Goal: Transaction & Acquisition: Purchase product/service

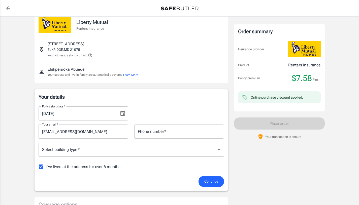
scroll to position [11, 0]
click at [98, 37] on hr at bounding box center [131, 37] width 185 height 0
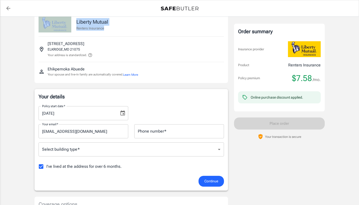
click at [98, 37] on hr at bounding box center [131, 37] width 185 height 0
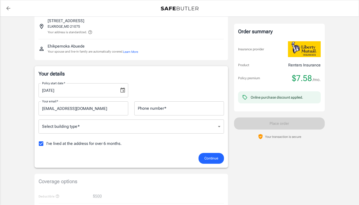
scroll to position [37, 0]
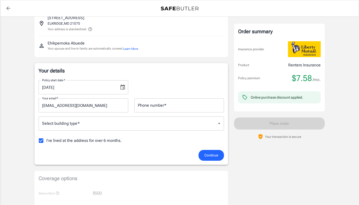
click at [150, 107] on div "Phone number   * Phone number   *" at bounding box center [179, 105] width 90 height 14
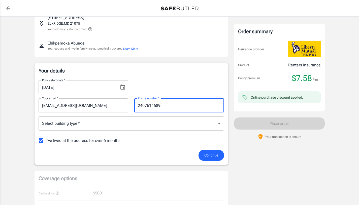
type input "2407614689"
click at [154, 71] on p "Your details" at bounding box center [131, 70] width 185 height 7
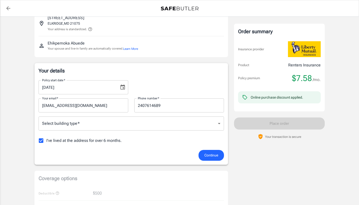
click at [135, 123] on body "Policy premium $ 7.58 /mo Liberty Mutual Renters Insurance 7825 MISTLETOE DR AP…" at bounding box center [179, 201] width 359 height 476
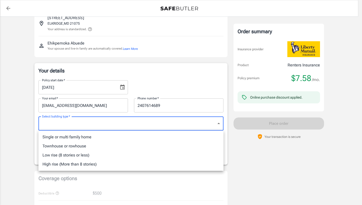
click at [111, 151] on li "Low rise (8 stories or less)" at bounding box center [131, 155] width 185 height 9
type input "lowrise"
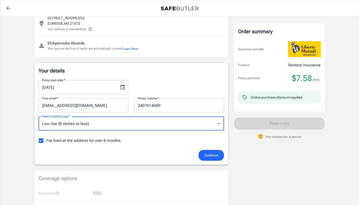
click at [143, 108] on input "2407614689" at bounding box center [179, 105] width 90 height 14
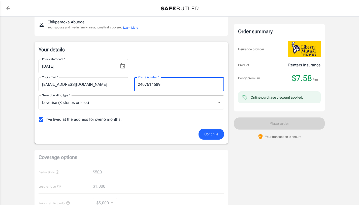
scroll to position [59, 0]
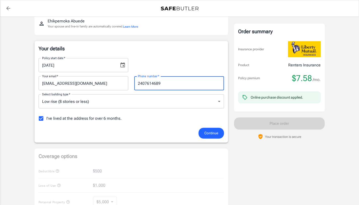
click at [125, 66] on button "Choose date, selected date is Oct 3, 2025" at bounding box center [123, 65] width 10 height 10
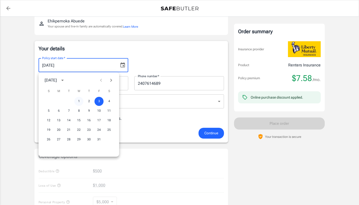
click at [81, 102] on button "1" at bounding box center [78, 101] width 9 height 9
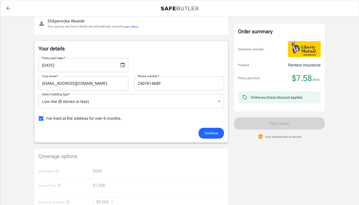
type input "10/01/2025"
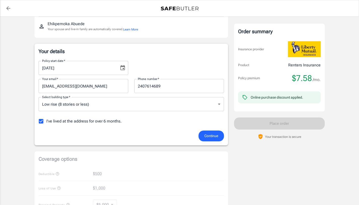
scroll to position [58, 0]
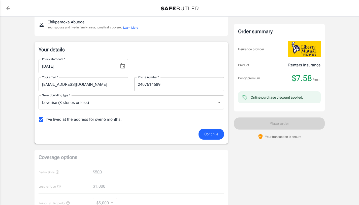
click at [205, 134] on span "Continue" at bounding box center [211, 134] width 14 height 6
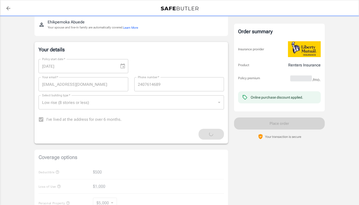
click at [106, 121] on span "I've lived at the address for over 6 months." at bounding box center [83, 120] width 75 height 6
click at [42, 121] on label "I've lived at the address for over 6 months." at bounding box center [79, 119] width 86 height 11
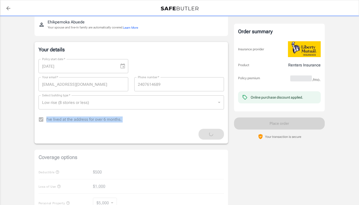
click at [42, 121] on label "I've lived at the address for over 6 months." at bounding box center [79, 119] width 86 height 11
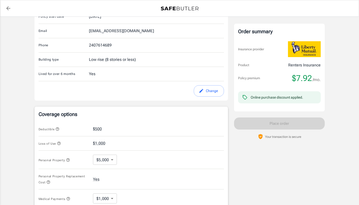
scroll to position [88, 0]
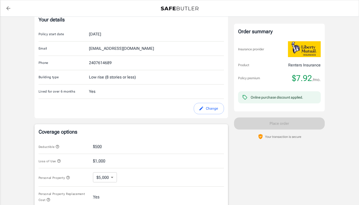
click at [204, 111] on button "Change" at bounding box center [209, 108] width 30 height 11
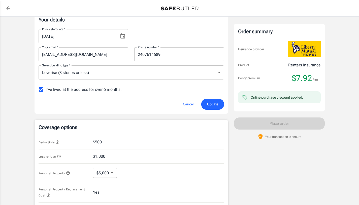
click at [116, 87] on span "I've lived at the address for over 6 months." at bounding box center [83, 90] width 75 height 6
click at [46, 87] on input "I've lived at the address for over 6 months." at bounding box center [41, 89] width 11 height 11
checkbox input "false"
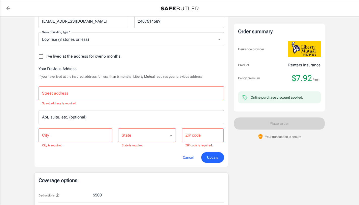
scroll to position [126, 0]
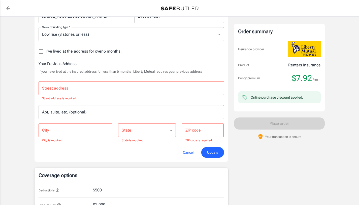
click at [130, 79] on div "Street address Street address Street address is required Apt, suite, etc. (opti…" at bounding box center [130, 110] width 191 height 66
click at [131, 91] on input "Street address" at bounding box center [131, 89] width 181 height 10
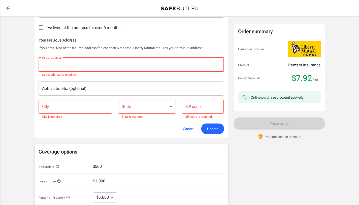
scroll to position [152, 0]
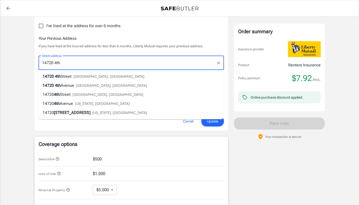
click at [101, 76] on li "14720 4th Street Laurel, MD" at bounding box center [131, 76] width 185 height 9
type input "14720 4th Street"
type input "Laurel"
select select "MD"
type input "20707"
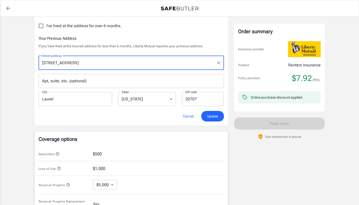
type input "14720 4th Street"
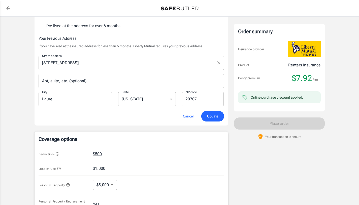
click at [129, 64] on input "14720 4th Street" at bounding box center [127, 63] width 173 height 10
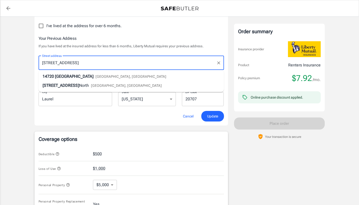
click at [129, 64] on input "14720 4th Street" at bounding box center [127, 63] width 173 height 10
click at [127, 47] on p "If you have lived at the insured address for less than 6 months, Liberty Mutual…" at bounding box center [131, 46] width 185 height 5
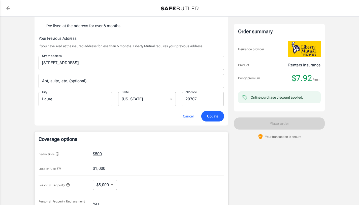
click at [210, 119] on span "Update" at bounding box center [212, 116] width 11 height 6
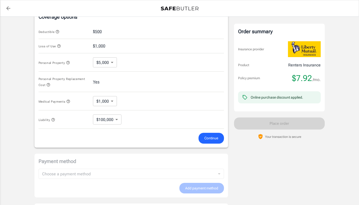
scroll to position [202, 0]
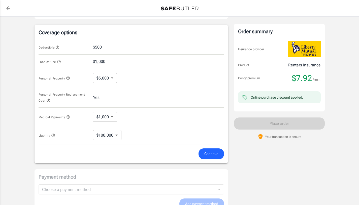
click at [106, 50] on div "Deductible $500" at bounding box center [131, 47] width 185 height 15
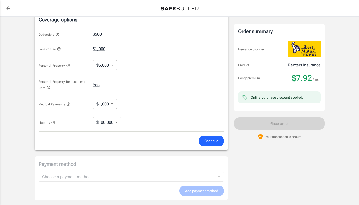
scroll to position [213, 0]
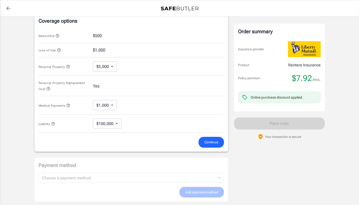
click at [209, 142] on span "Continue" at bounding box center [211, 142] width 14 height 6
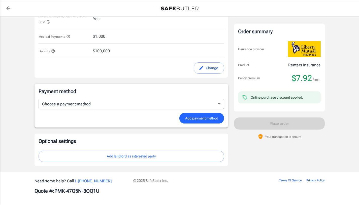
scroll to position [279, 0]
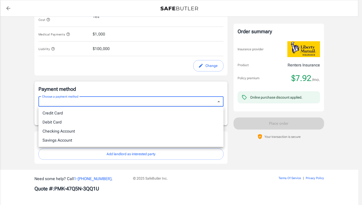
click at [133, 116] on li "Credit Card" at bounding box center [131, 113] width 185 height 9
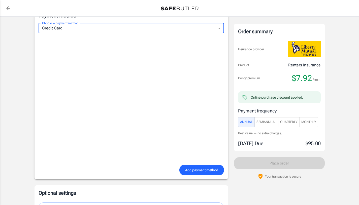
scroll to position [345, 0]
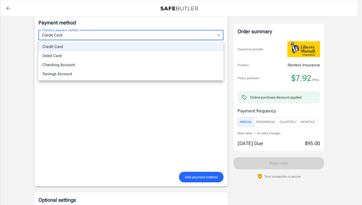
click at [311, 127] on div at bounding box center [181, 102] width 362 height 205
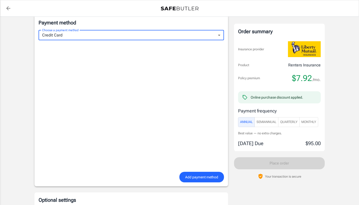
click at [312, 123] on span "Monthly" at bounding box center [308, 122] width 15 height 6
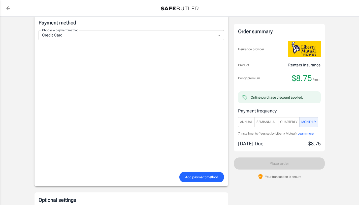
click at [245, 124] on span "Annual" at bounding box center [246, 122] width 13 height 6
click at [268, 126] on button "SemiAnnual" at bounding box center [266, 122] width 24 height 10
click at [287, 125] on button "Quarterly" at bounding box center [288, 122] width 21 height 10
click at [299, 126] on button "Quarterly" at bounding box center [288, 122] width 21 height 10
click at [305, 124] on span "Monthly" at bounding box center [308, 122] width 15 height 6
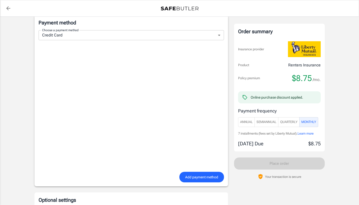
click at [250, 122] on span "Annual" at bounding box center [246, 122] width 13 height 6
click at [264, 119] on span "SemiAnnual" at bounding box center [266, 122] width 20 height 6
click at [282, 118] on button "Quarterly" at bounding box center [288, 122] width 21 height 10
click at [308, 121] on span "Monthly" at bounding box center [308, 122] width 15 height 6
click at [249, 120] on span "Annual" at bounding box center [246, 122] width 13 height 6
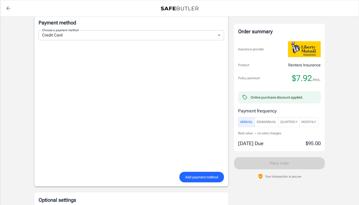
click at [270, 118] on button "SemiAnnual" at bounding box center [266, 122] width 24 height 10
click at [286, 118] on button "Quarterly" at bounding box center [288, 122] width 21 height 10
click at [310, 147] on p "$26.25" at bounding box center [312, 144] width 15 height 8
click at [245, 124] on span "Annual" at bounding box center [246, 122] width 13 height 6
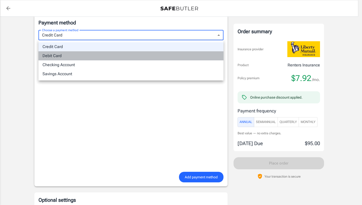
click at [105, 57] on li "Debit Card" at bounding box center [131, 55] width 185 height 9
type input "debit"
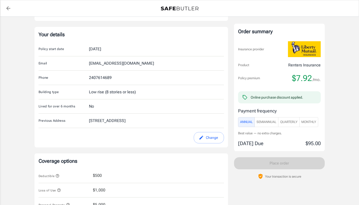
scroll to position [68, 0]
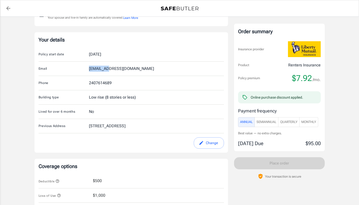
drag, startPoint x: 89, startPoint y: 69, endPoint x: 114, endPoint y: 67, distance: 24.5
click at [113, 67] on div "ehikpemoka1@gmail.com" at bounding box center [121, 69] width 65 height 6
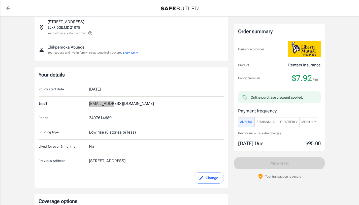
scroll to position [0, 0]
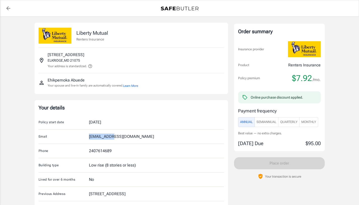
click at [78, 86] on p "Your spouse and live-in family are automatically covered. Learn More" at bounding box center [93, 85] width 90 height 5
click at [120, 88] on div "Ehikpemoka Abuede Your spouse and live-in family are automatically covered. Lea…" at bounding box center [131, 82] width 185 height 19
click at [136, 86] on button "Learn More" at bounding box center [130, 86] width 15 height 5
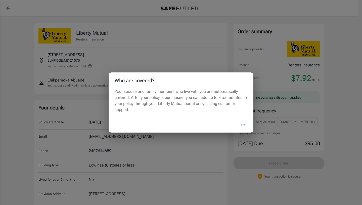
click at [244, 124] on button "OK" at bounding box center [243, 125] width 16 height 11
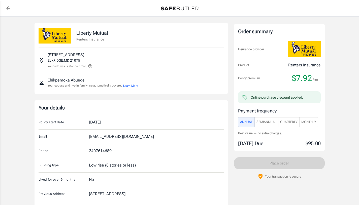
click at [130, 85] on button "Learn More" at bounding box center [130, 86] width 15 height 5
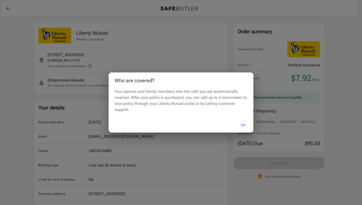
click at [244, 125] on button "OK" at bounding box center [243, 125] width 16 height 11
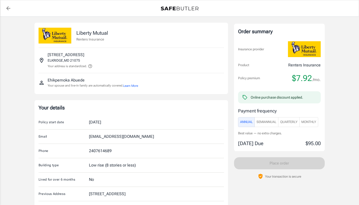
click at [130, 84] on button "Learn More" at bounding box center [130, 86] width 15 height 5
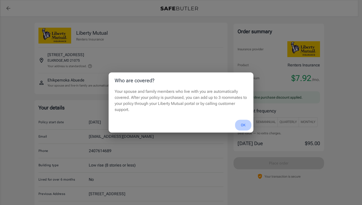
click at [244, 123] on button "OK" at bounding box center [243, 125] width 16 height 11
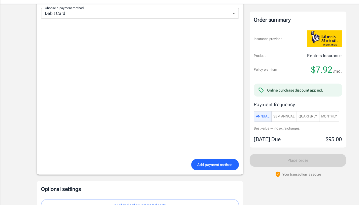
scroll to position [372, 0]
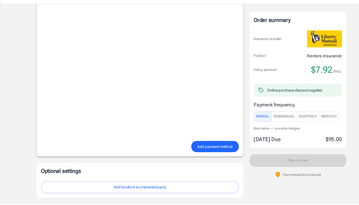
click at [194, 153] on button "Add payment method" at bounding box center [201, 150] width 45 height 11
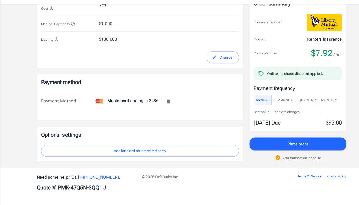
scroll to position [278, 0]
click at [273, 149] on span "Place order" at bounding box center [278, 147] width 19 height 7
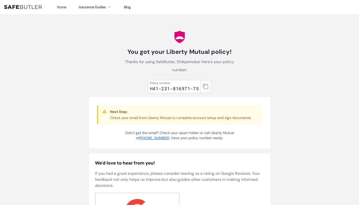
click at [205, 89] on button "button" at bounding box center [205, 86] width 11 height 13
click at [141, 121] on div "Next Step: Check your email from Liberty Mutual to complete account setup and s…" at bounding box center [179, 114] width 165 height 19
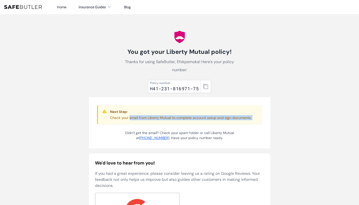
click at [141, 121] on div "Next Step: Check your email from Liberty Mutual to complete account setup and s…" at bounding box center [179, 114] width 165 height 19
